Goal: Navigation & Orientation: Understand site structure

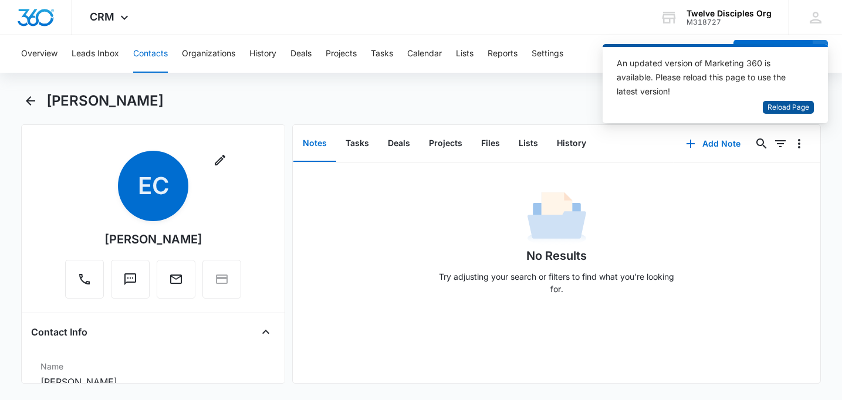
click at [781, 107] on span "Reload Page" at bounding box center [789, 107] width 42 height 11
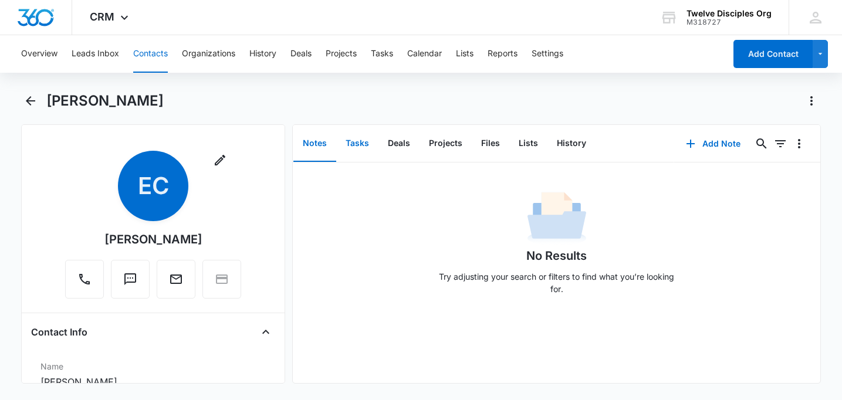
click at [358, 147] on button "Tasks" at bounding box center [357, 144] width 42 height 36
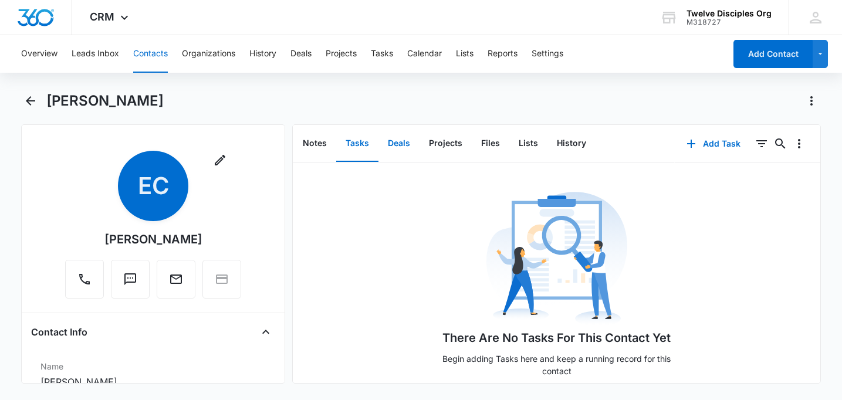
click at [397, 147] on button "Deals" at bounding box center [399, 144] width 41 height 36
click at [31, 100] on icon "Back" at bounding box center [30, 100] width 9 height 9
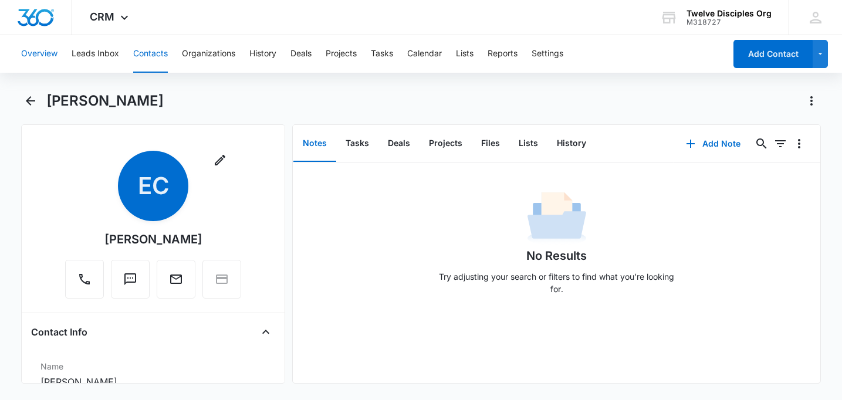
click at [40, 52] on button "Overview" at bounding box center [39, 54] width 36 height 38
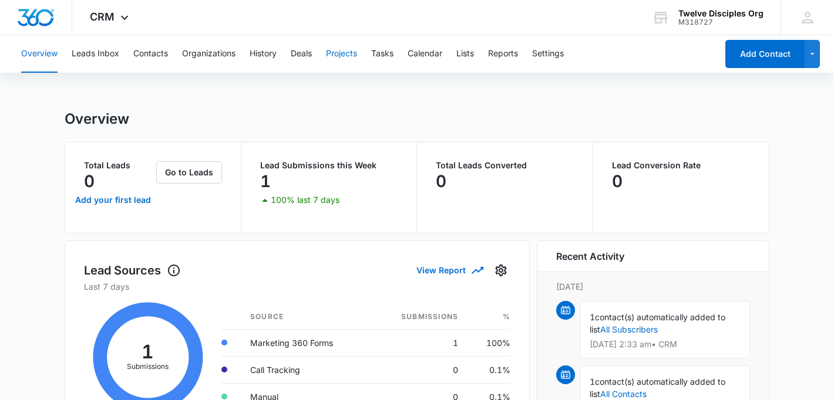
click at [346, 56] on button "Projects" at bounding box center [341, 54] width 31 height 38
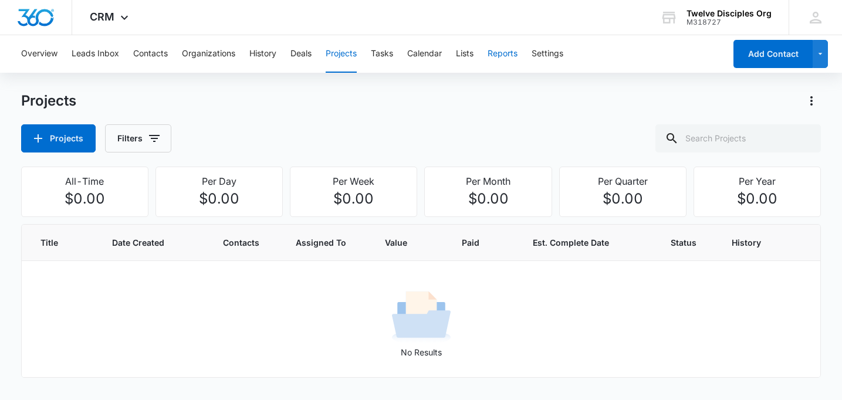
click at [510, 59] on button "Reports" at bounding box center [503, 54] width 30 height 38
